Goal: Find specific page/section: Find specific page/section

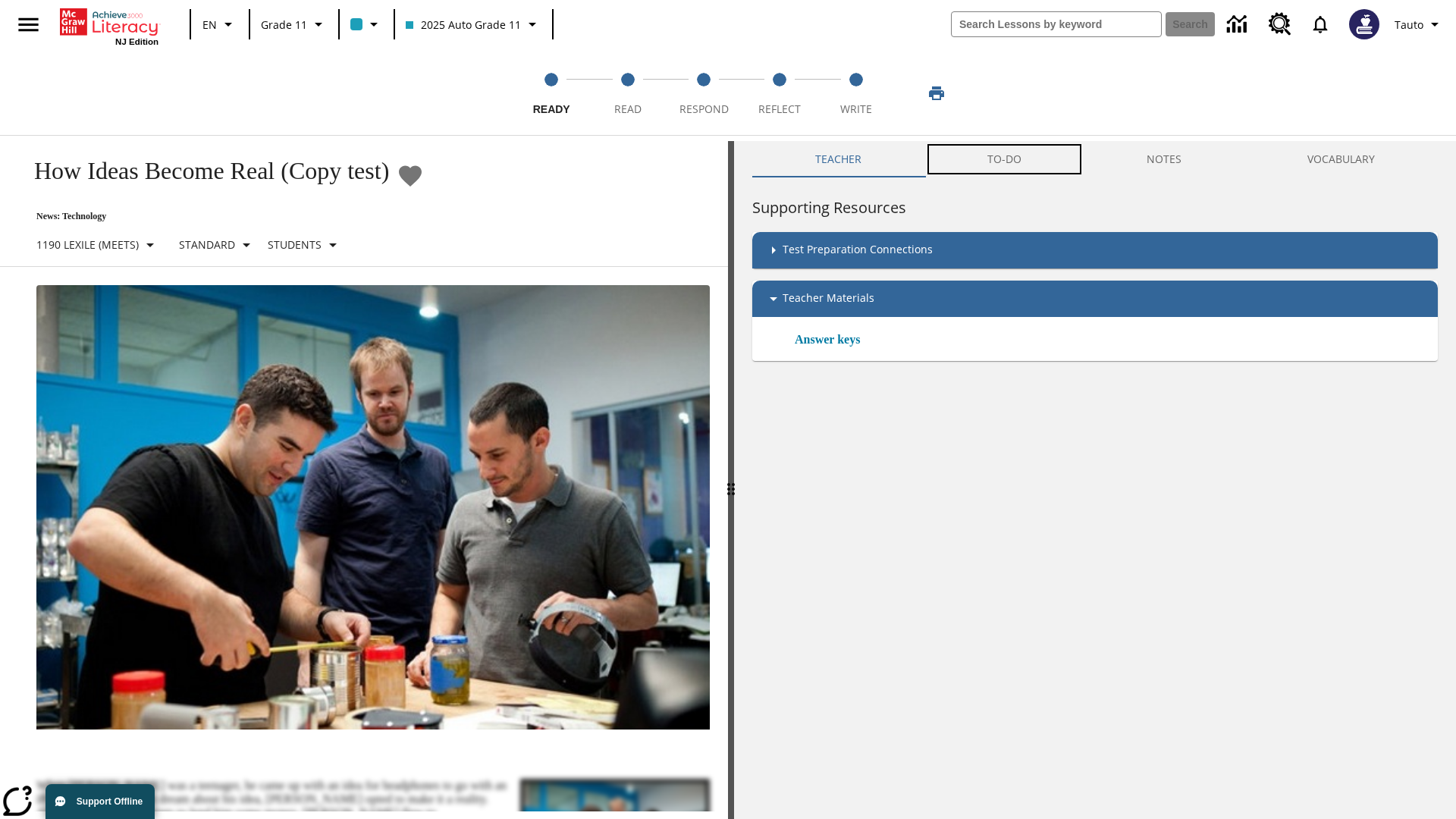
click at [1005, 160] on button "TO-DO" at bounding box center [1004, 160] width 160 height 37
